Goal: Transaction & Acquisition: Subscribe to service/newsletter

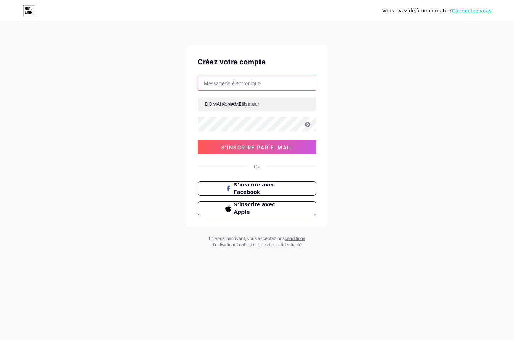
click at [247, 82] on input "text" at bounding box center [257, 83] width 118 height 14
type input "[EMAIL_ADDRESS][DOMAIN_NAME]"
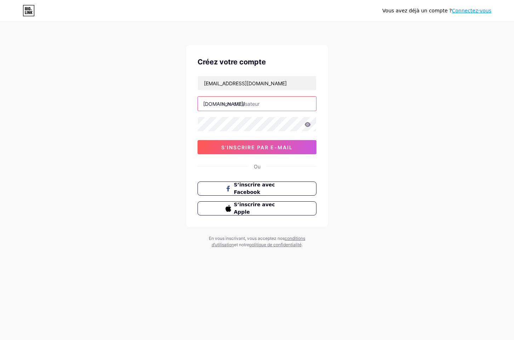
click at [233, 104] on input "text" at bounding box center [257, 104] width 118 height 14
type input "soinetmassage"
click at [237, 148] on span "S’inscrire par e-mail" at bounding box center [257, 147] width 72 height 6
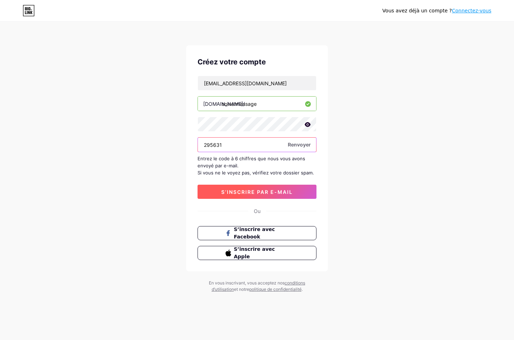
type input "295631"
click at [227, 191] on span "S’inscrire par e-mail" at bounding box center [257, 192] width 72 height 6
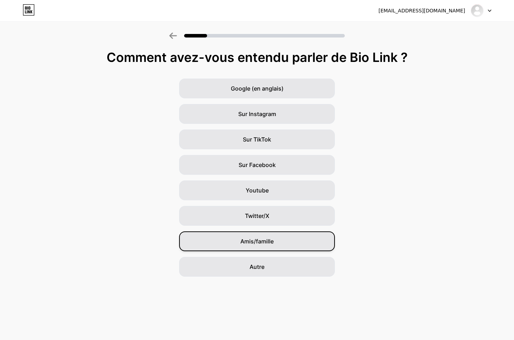
click at [243, 240] on span "Amis/famille" at bounding box center [256, 241] width 33 height 8
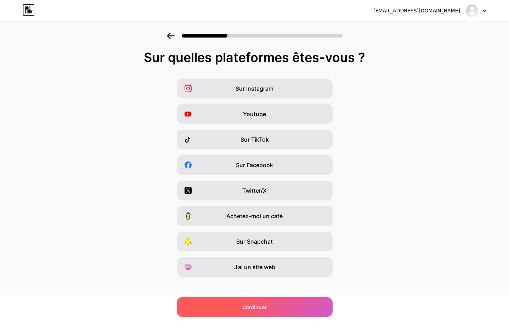
click at [240, 306] on div "Continuer" at bounding box center [255, 307] width 156 height 20
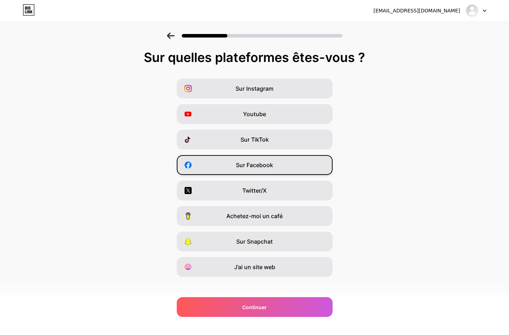
click at [246, 163] on span "Sur Facebook" at bounding box center [254, 165] width 37 height 8
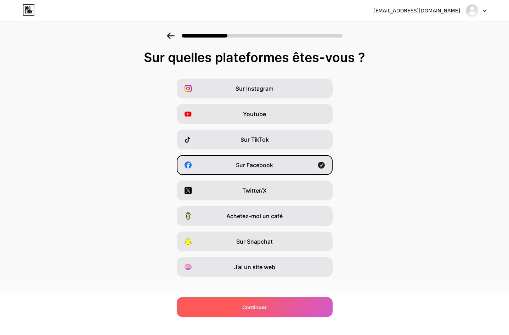
click at [238, 306] on div "Continuer" at bounding box center [255, 307] width 156 height 20
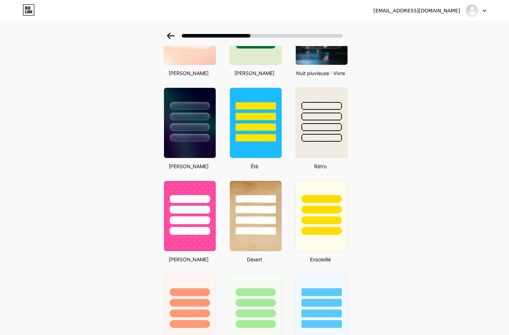
scroll to position [261, 0]
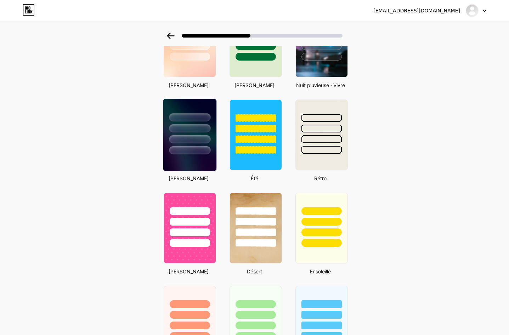
click at [194, 161] on img at bounding box center [189, 135] width 53 height 72
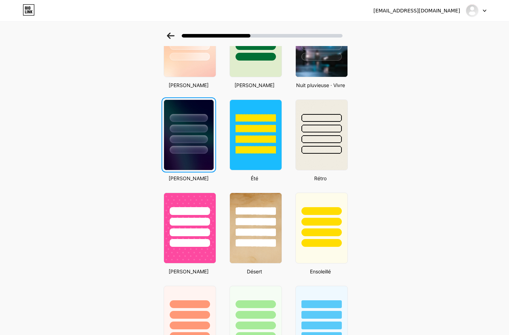
scroll to position [0, 0]
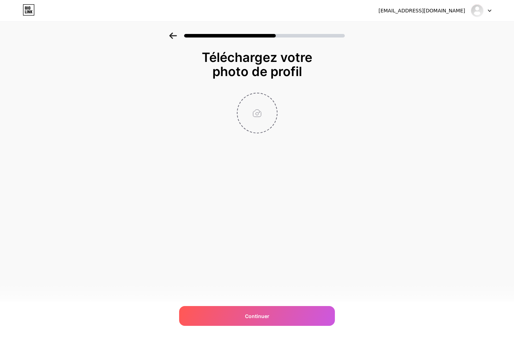
click at [260, 113] on input "file" at bounding box center [257, 112] width 39 height 39
type input "C:\fakepath\69026754_101527937894343_1920755502719959040_n.jpg"
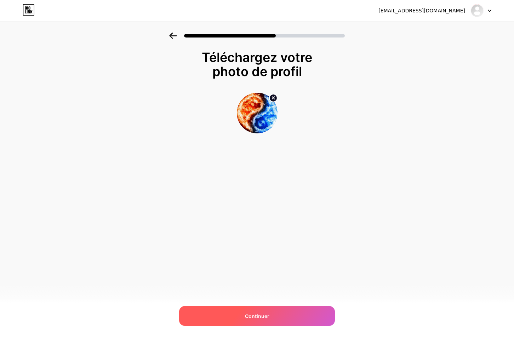
click at [255, 315] on span "Continuer" at bounding box center [257, 316] width 24 height 7
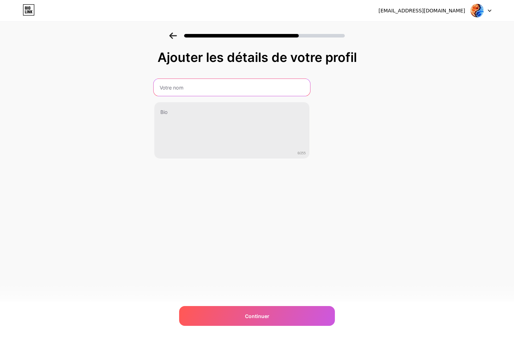
click at [220, 89] on input "text" at bounding box center [231, 87] width 156 height 17
type input "Soins et Massages"
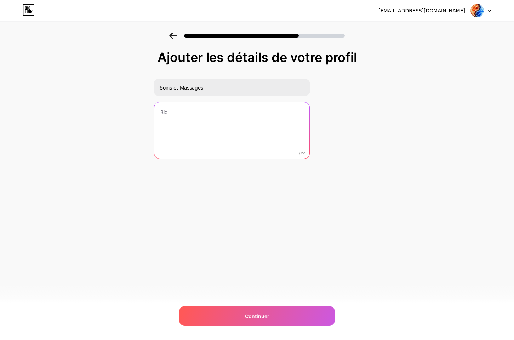
click at [203, 123] on textarea at bounding box center [231, 130] width 155 height 57
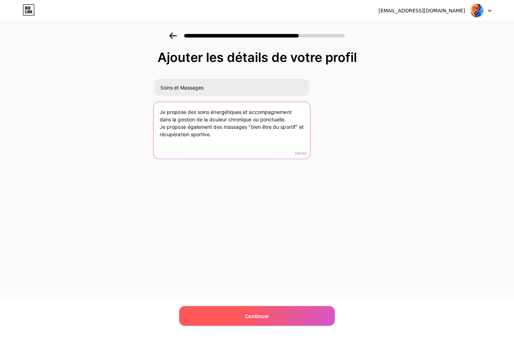
type textarea "Je propose des soins énergétiques et accompagnement dans la gestion de la doule…"
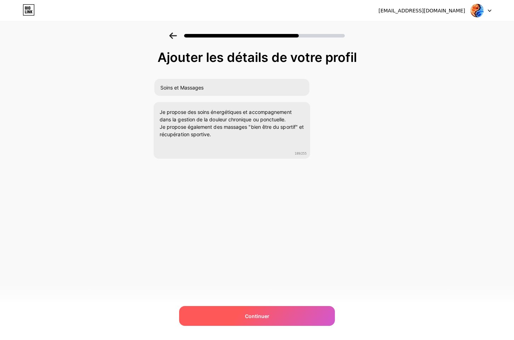
click at [244, 320] on div "Continuer" at bounding box center [257, 316] width 156 height 20
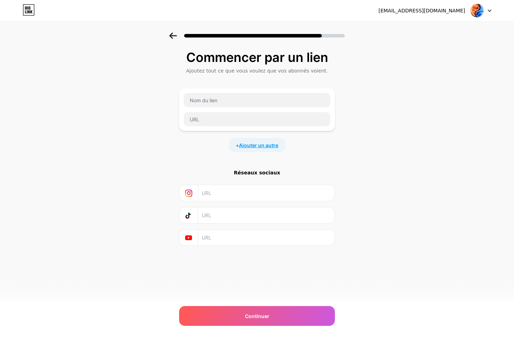
click at [244, 147] on span "Ajouter un autre" at bounding box center [258, 145] width 39 height 7
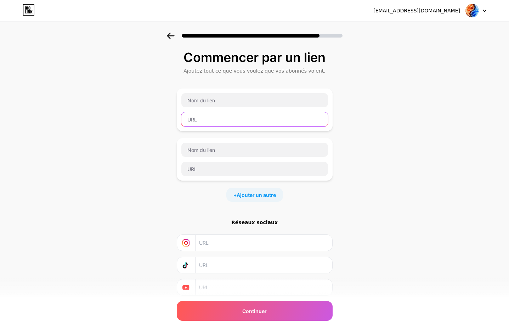
click at [241, 119] on input "text" at bounding box center [254, 119] width 147 height 14
paste input "[URL][DOMAIN_NAME]"
type input "[URL][DOMAIN_NAME]"
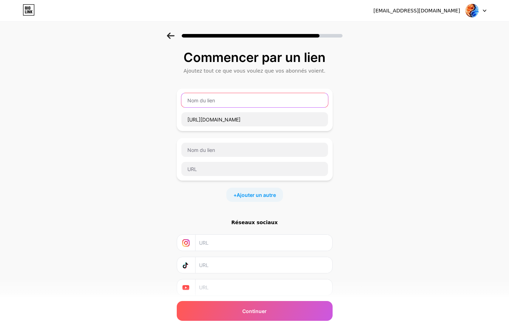
click at [226, 101] on input "text" at bounding box center [254, 100] width 147 height 14
type input "Massage Sportif SUR [GEOGRAPHIC_DATA]"
click at [132, 131] on div "Commencer par un lien Ajoutez tout ce que vous voulez que vos abonnés voient. M…" at bounding box center [254, 182] width 509 height 298
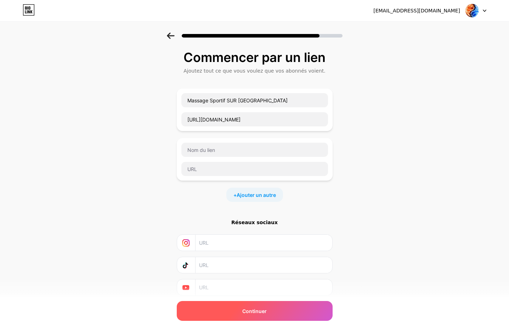
click at [249, 310] on span "Continuer" at bounding box center [254, 310] width 24 height 7
